Goal: Information Seeking & Learning: Learn about a topic

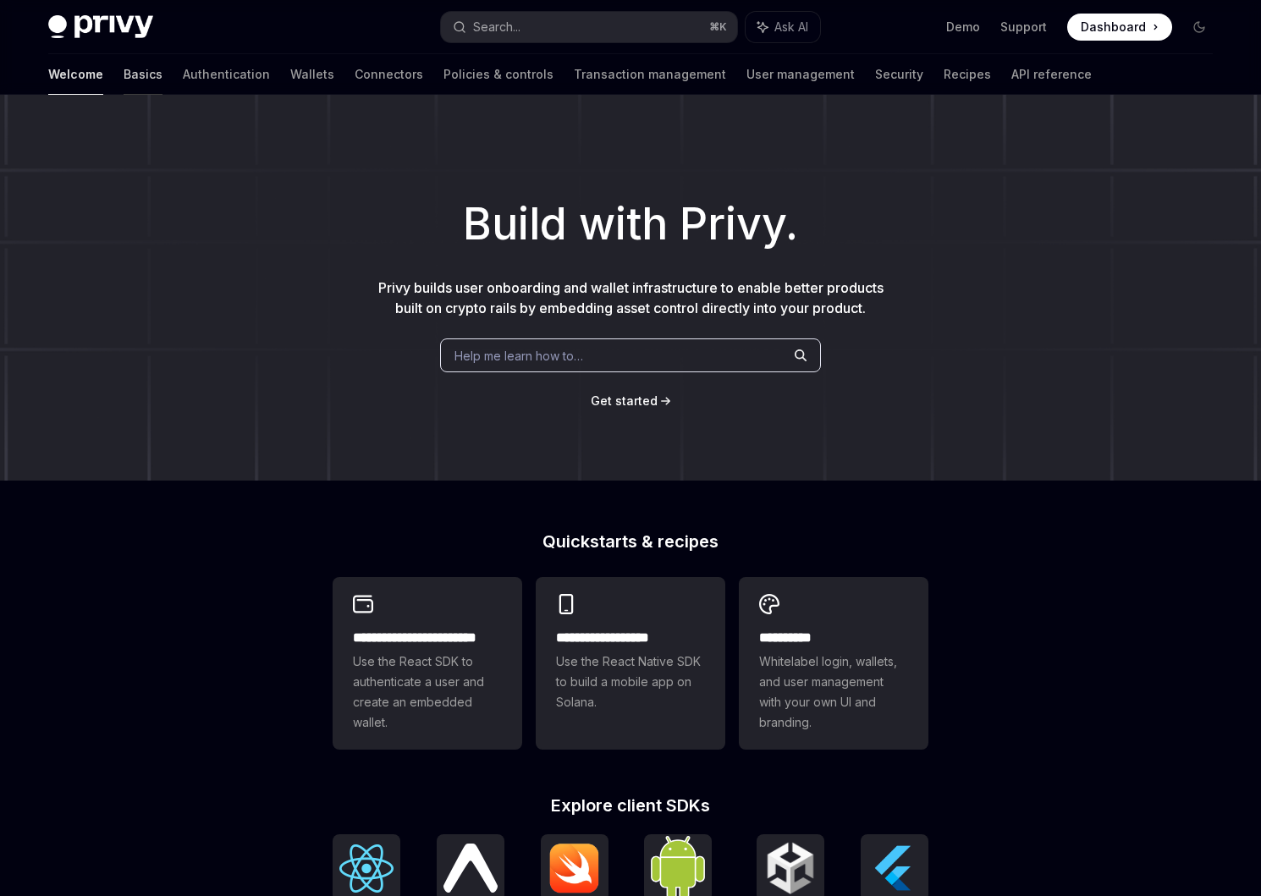
click at [124, 74] on link "Basics" at bounding box center [143, 74] width 39 height 41
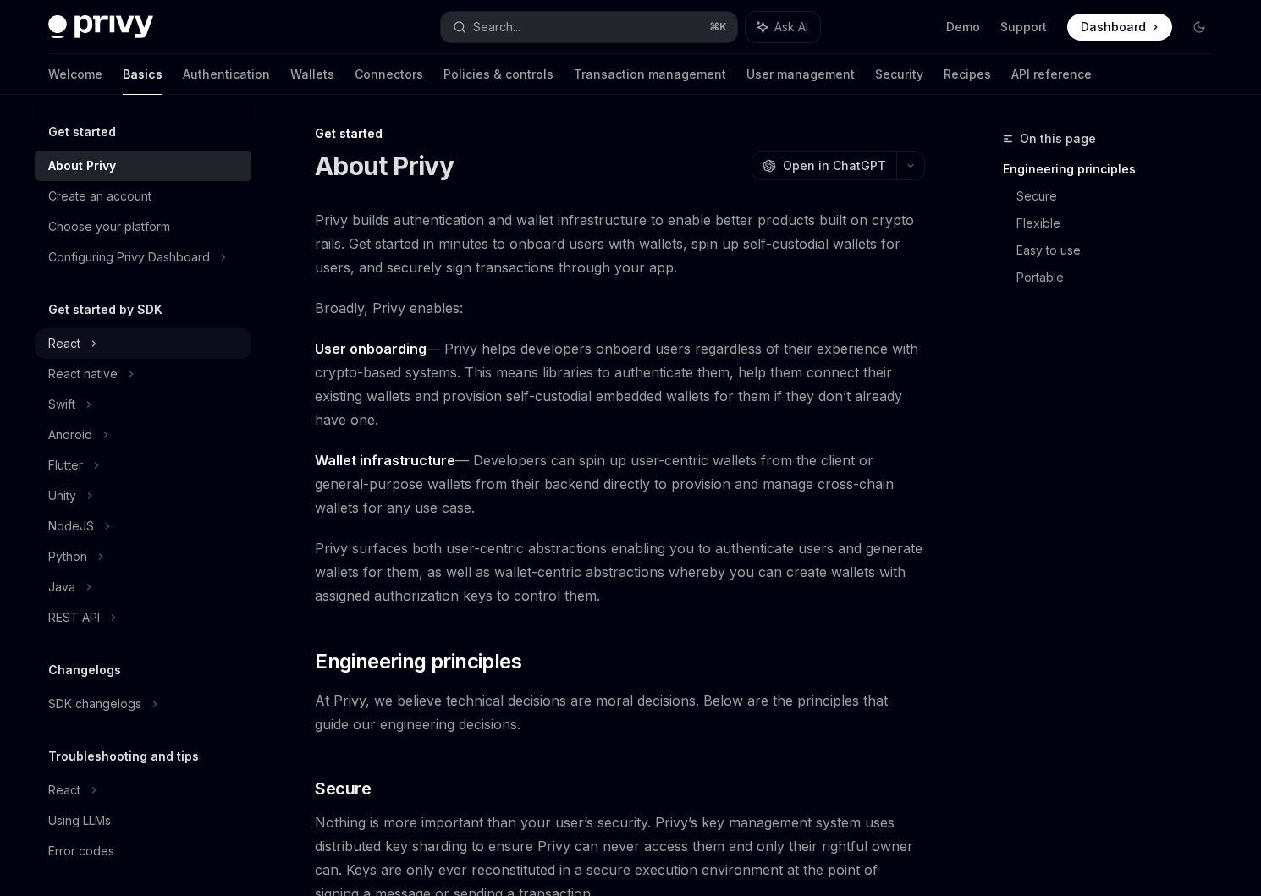
click at [87, 346] on div "React" at bounding box center [143, 343] width 217 height 30
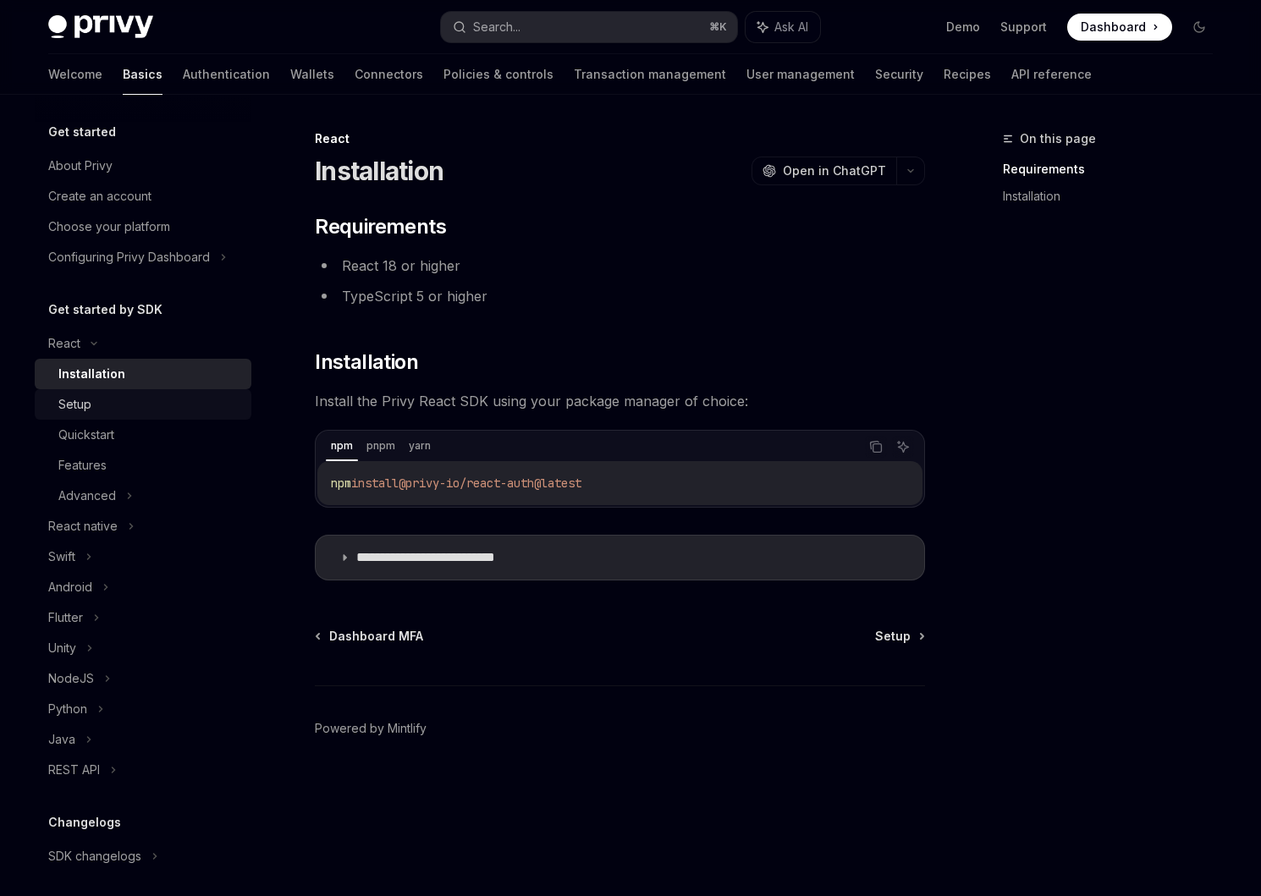
click at [73, 407] on div "Setup" at bounding box center [74, 404] width 33 height 20
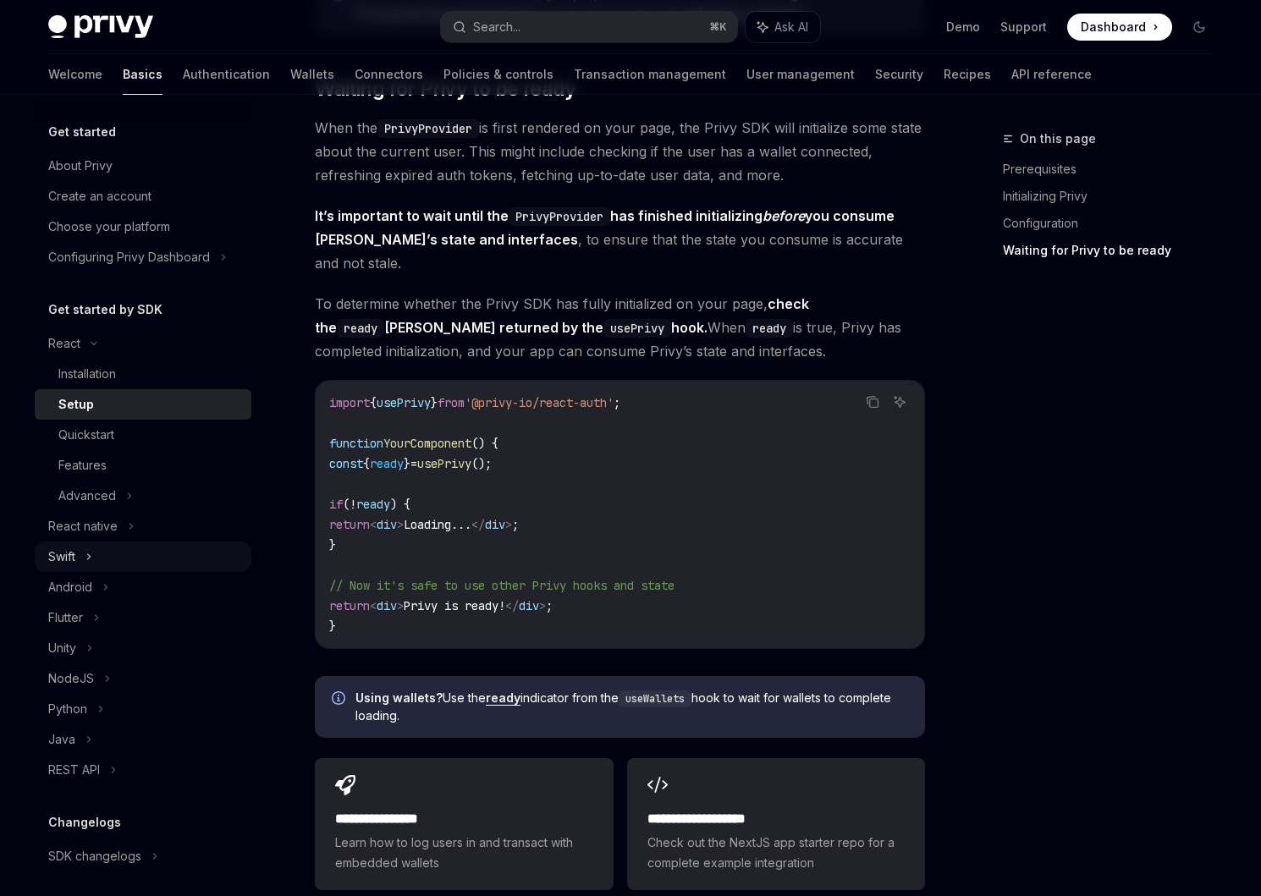
scroll to position [157, 0]
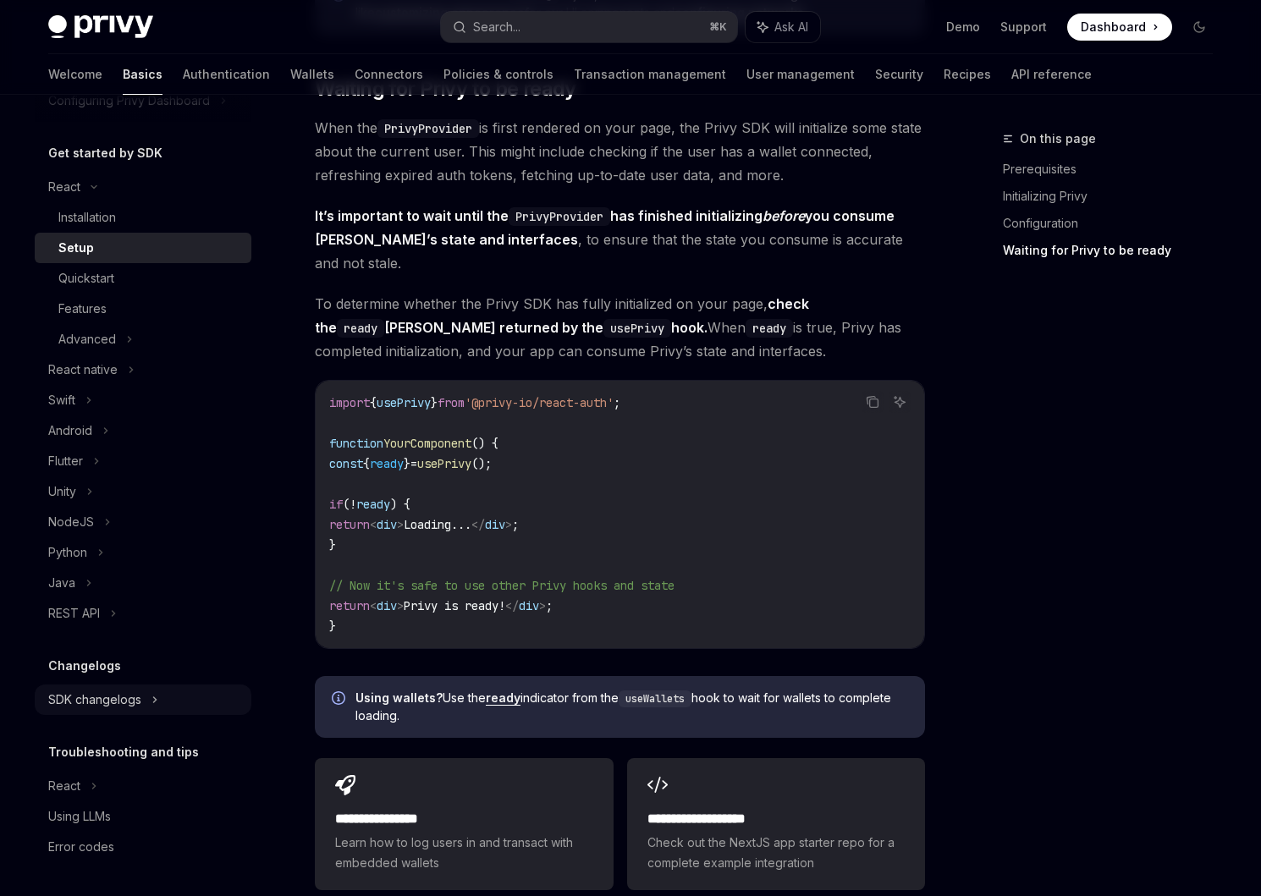
click at [80, 197] on div "SDK changelogs" at bounding box center [64, 187] width 32 height 20
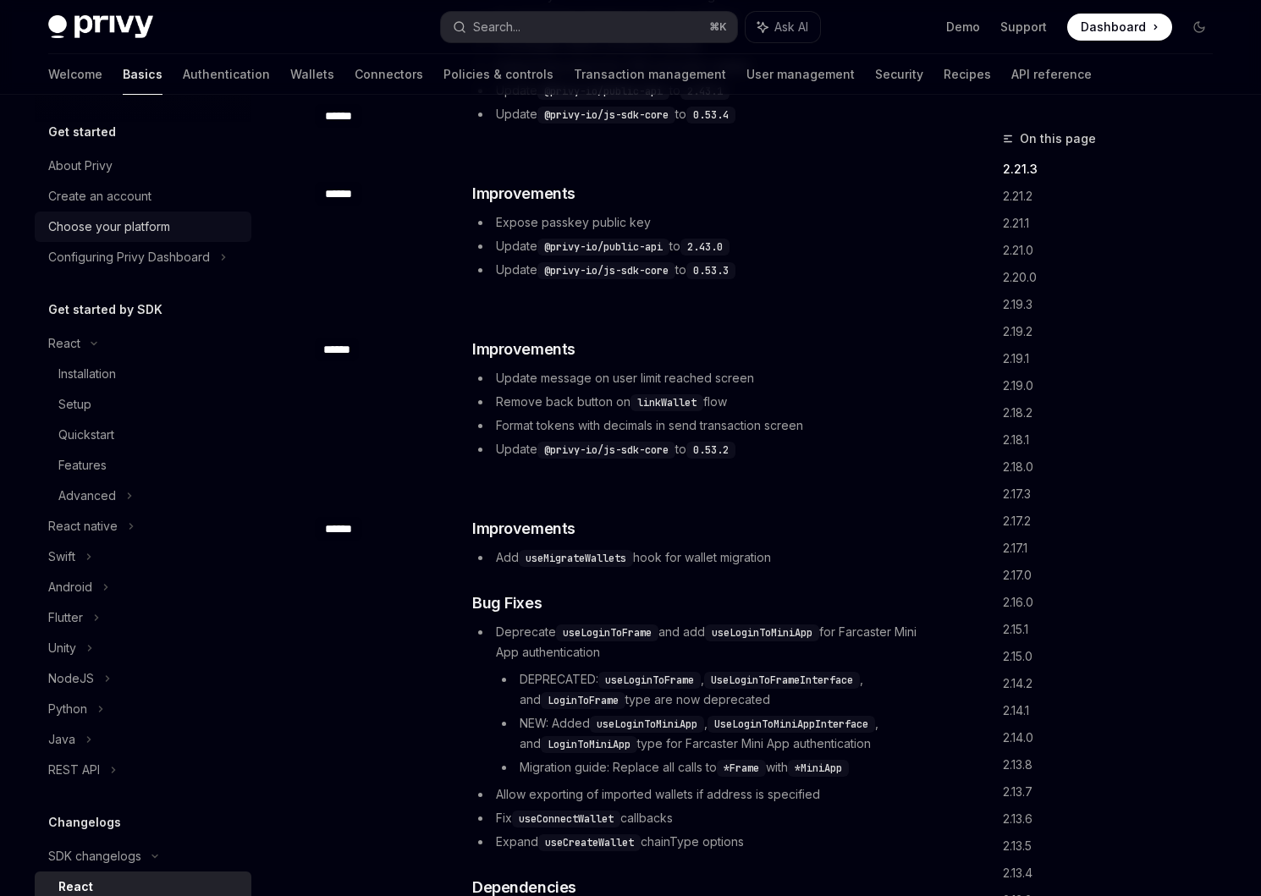
click at [107, 233] on div "Choose your platform" at bounding box center [109, 227] width 122 height 20
type textarea "*"
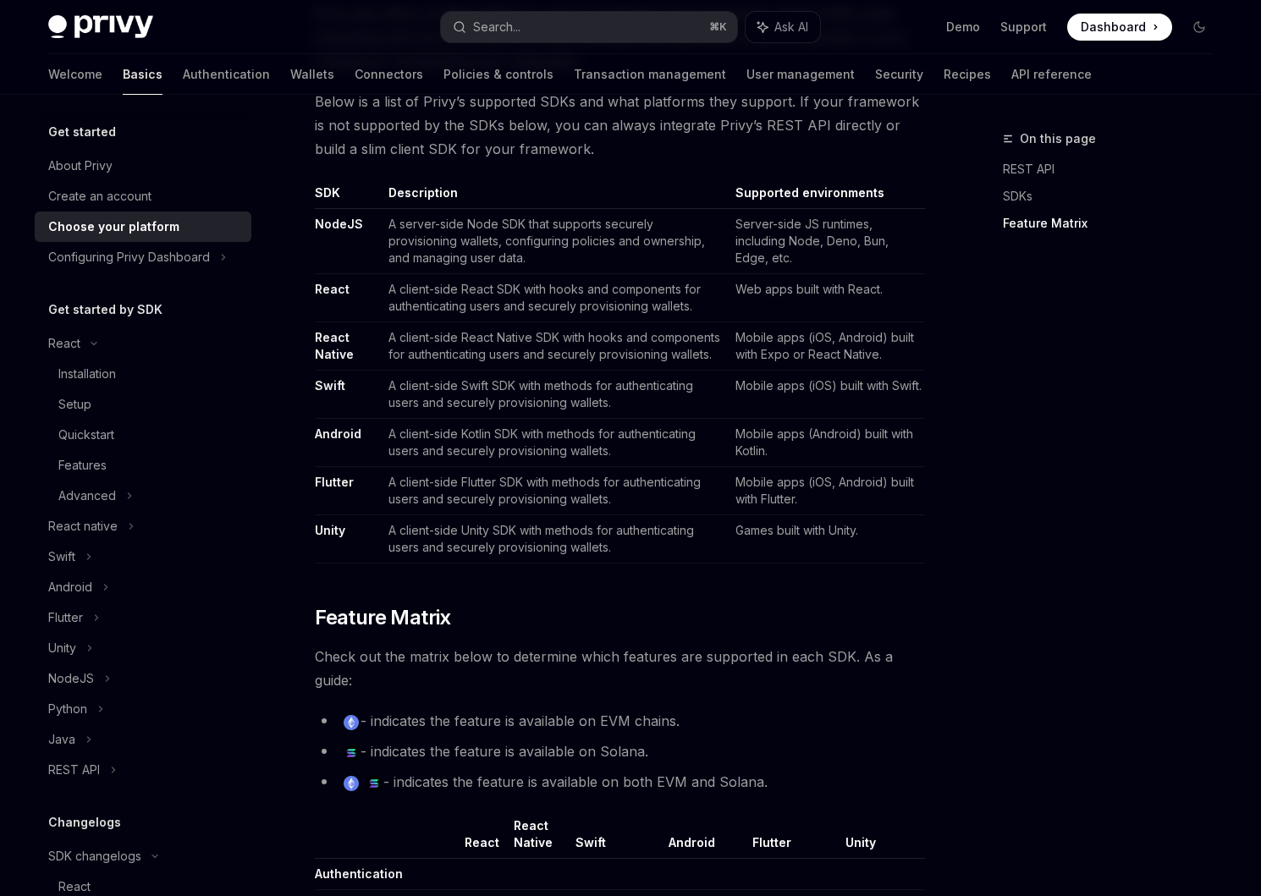
scroll to position [1460, 0]
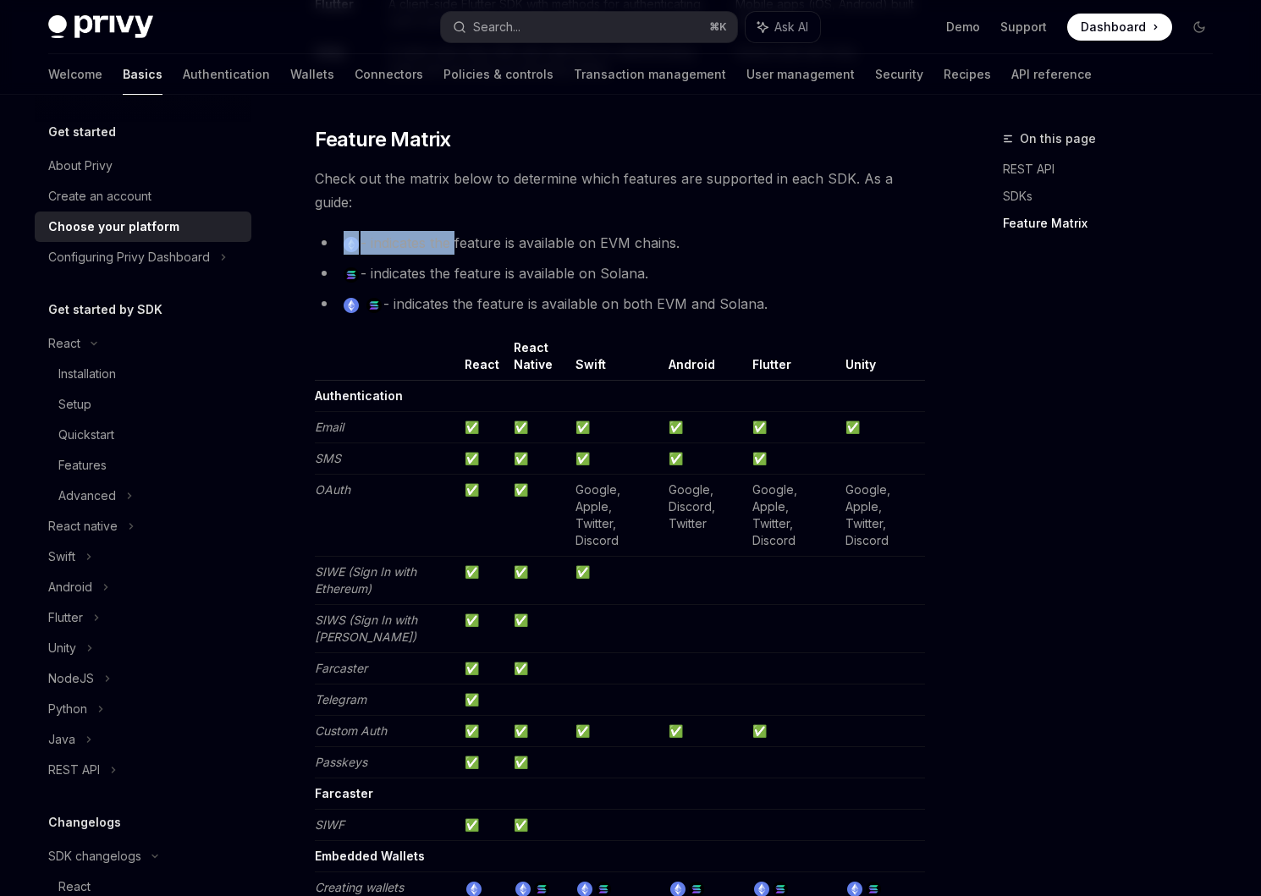
drag, startPoint x: 331, startPoint y: 245, endPoint x: 453, endPoint y: 248, distance: 121.9
click at [453, 248] on li "- indicates the feature is available on EVM chains." at bounding box center [620, 243] width 610 height 24
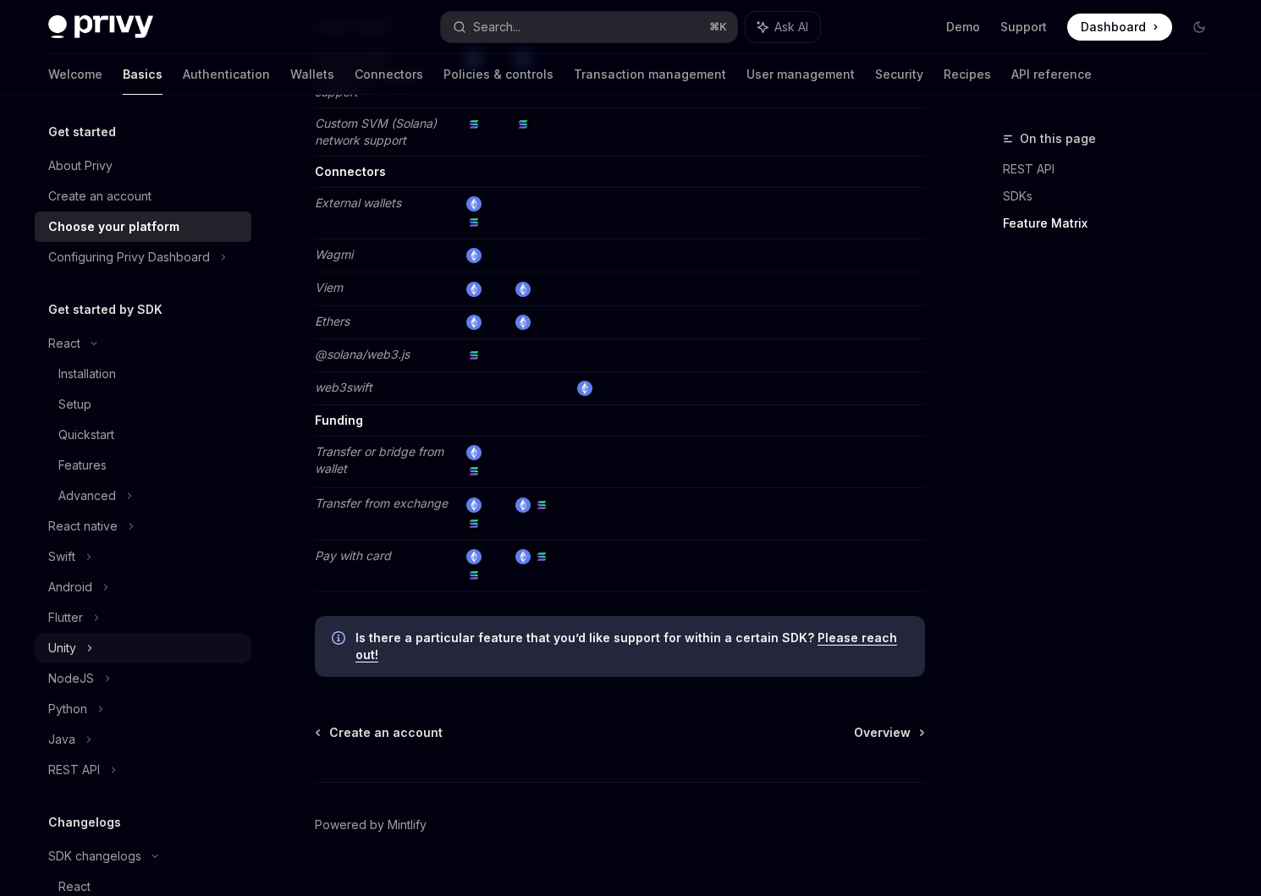
scroll to position [461, 0]
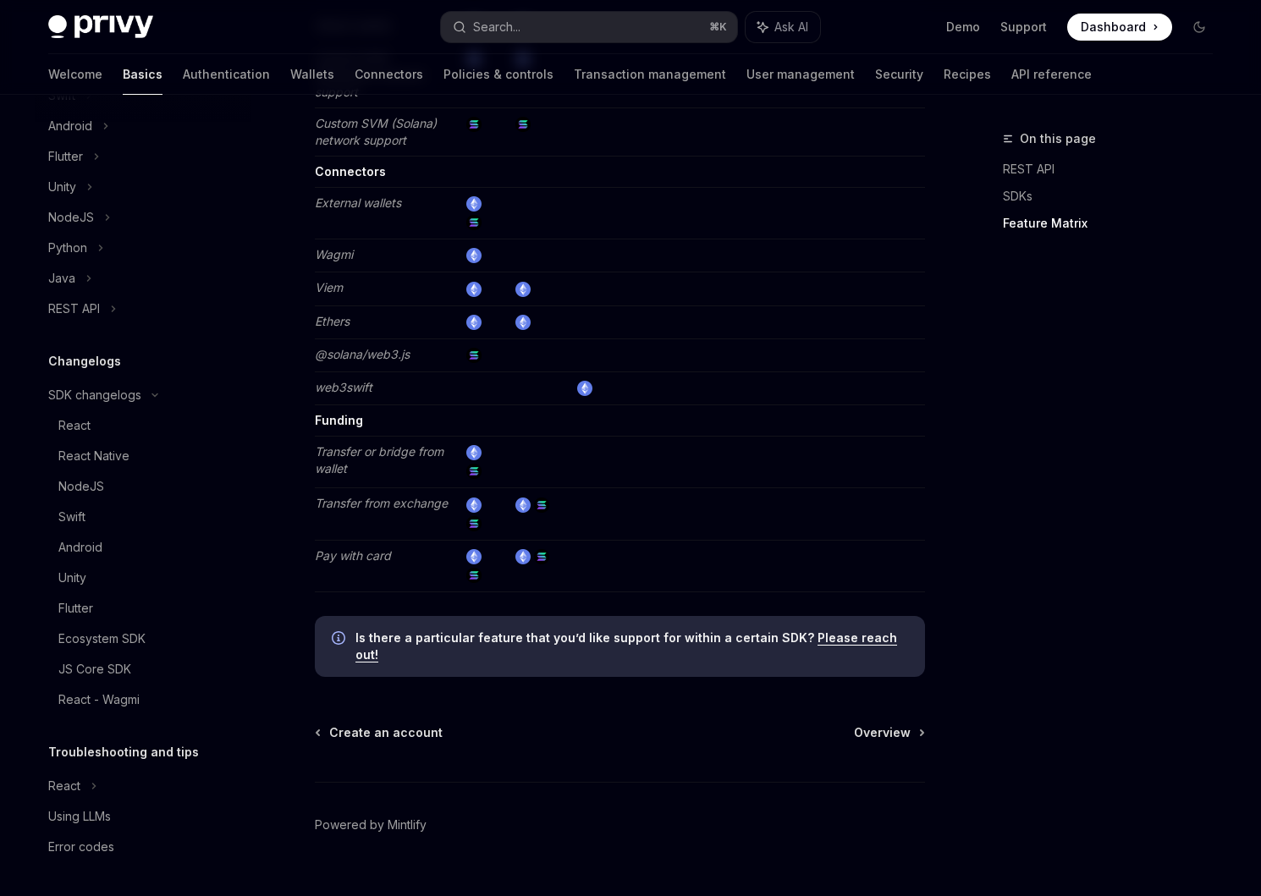
drag, startPoint x: 466, startPoint y: 785, endPoint x: 459, endPoint y: 801, distance: 16.7
click at [442, 798] on footer "Powered by Mintlify" at bounding box center [620, 855] width 610 height 146
click at [419, 817] on link "Powered by Mintlify" at bounding box center [371, 825] width 112 height 17
